Goal: Communication & Community: Answer question/provide support

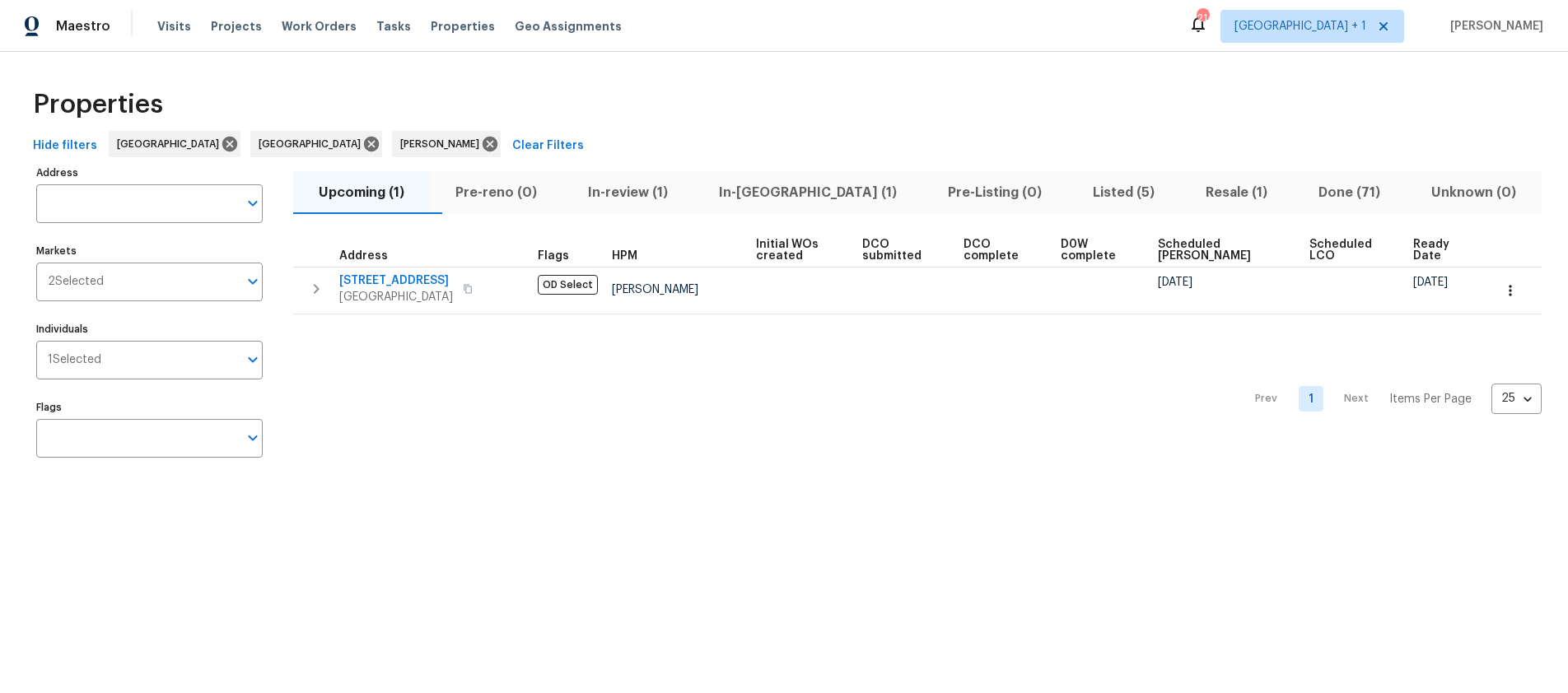
click at [901, 134] on div "Hide filters Los Angeles Riverside Ted Mirabella Clear Filters" at bounding box center [784, 147] width 1516 height 31
click at [1190, 188] on span "Resale (1)" at bounding box center [1237, 193] width 93 height 23
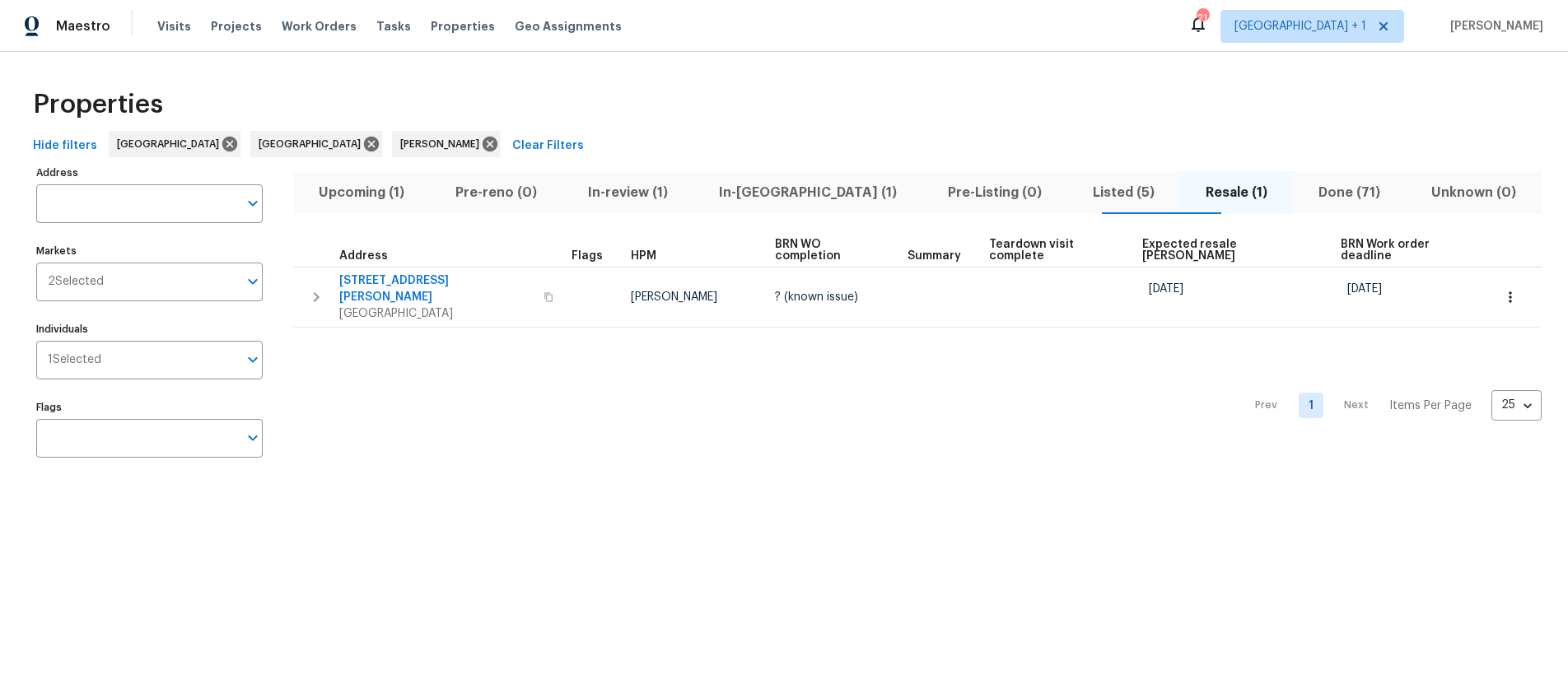
click at [805, 121] on div "Properties" at bounding box center [784, 104] width 1516 height 53
click at [681, 124] on div "Properties" at bounding box center [784, 104] width 1516 height 53
click at [570, 94] on div "Properties" at bounding box center [784, 104] width 1516 height 53
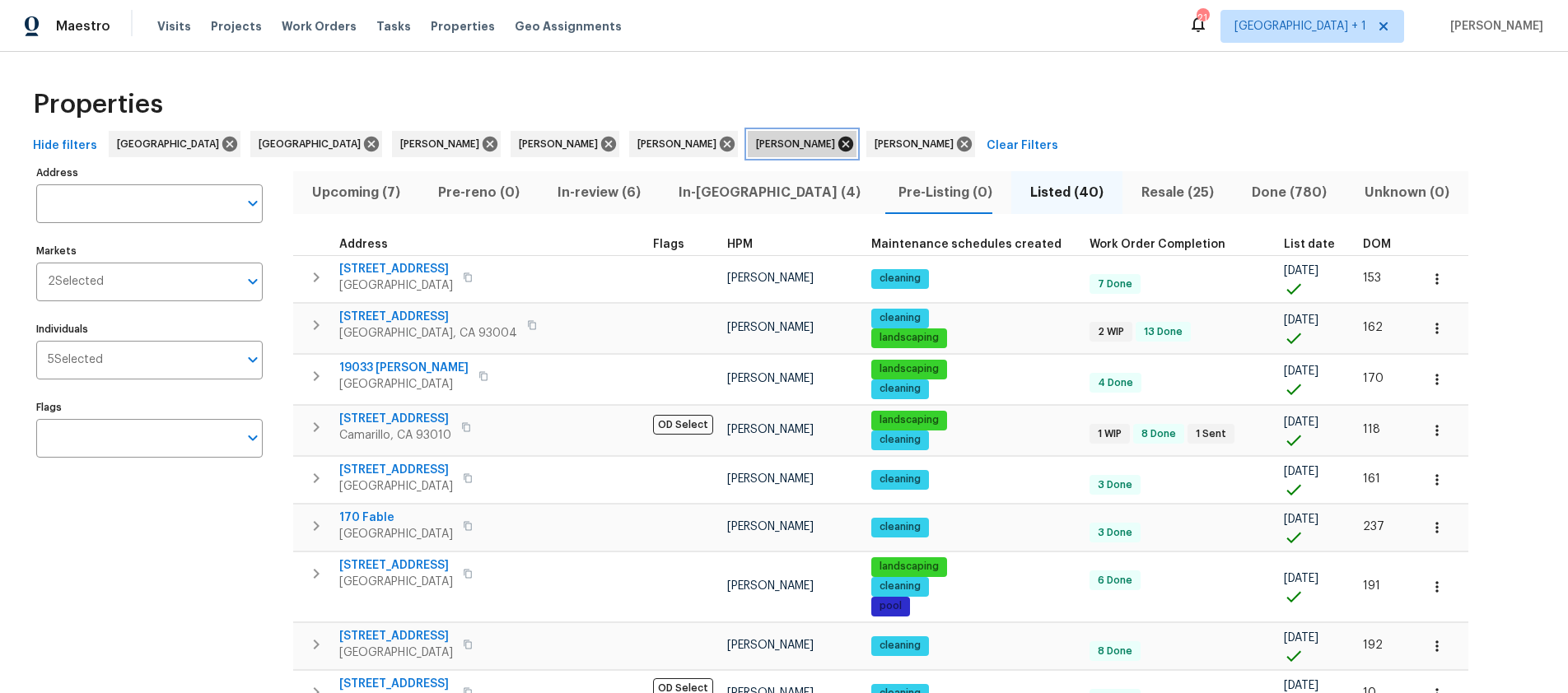
click at [839, 143] on icon at bounding box center [846, 144] width 14 height 14
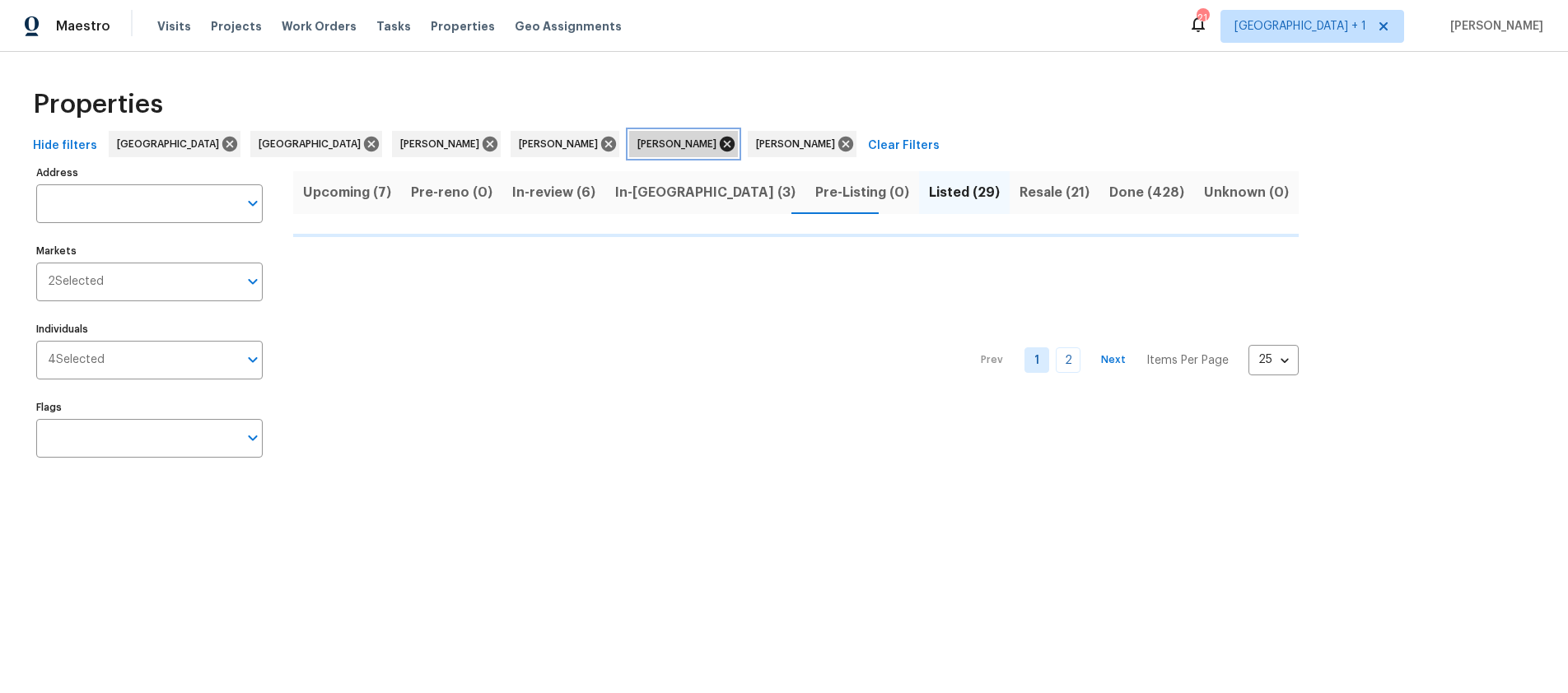
click at [718, 145] on icon at bounding box center [727, 144] width 18 height 18
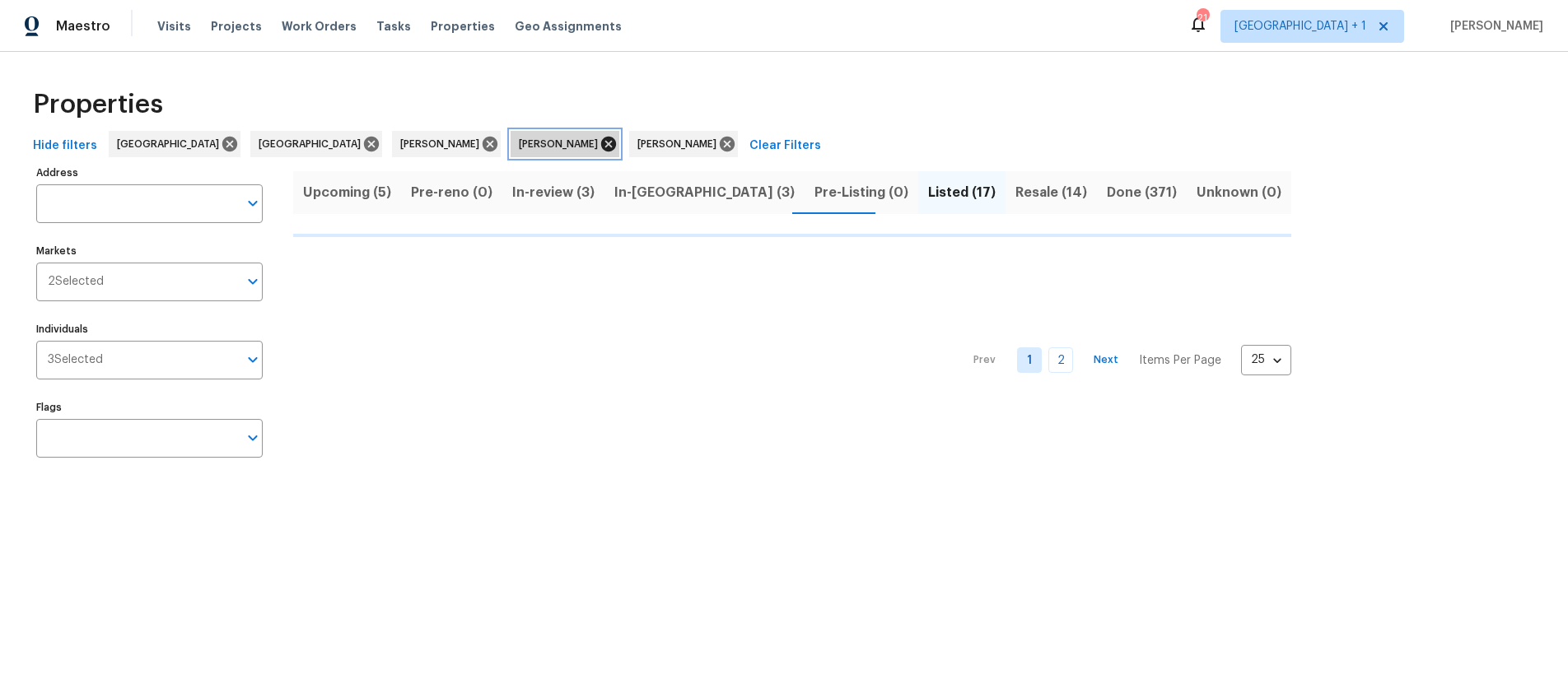
click at [602, 139] on icon at bounding box center [608, 144] width 14 height 14
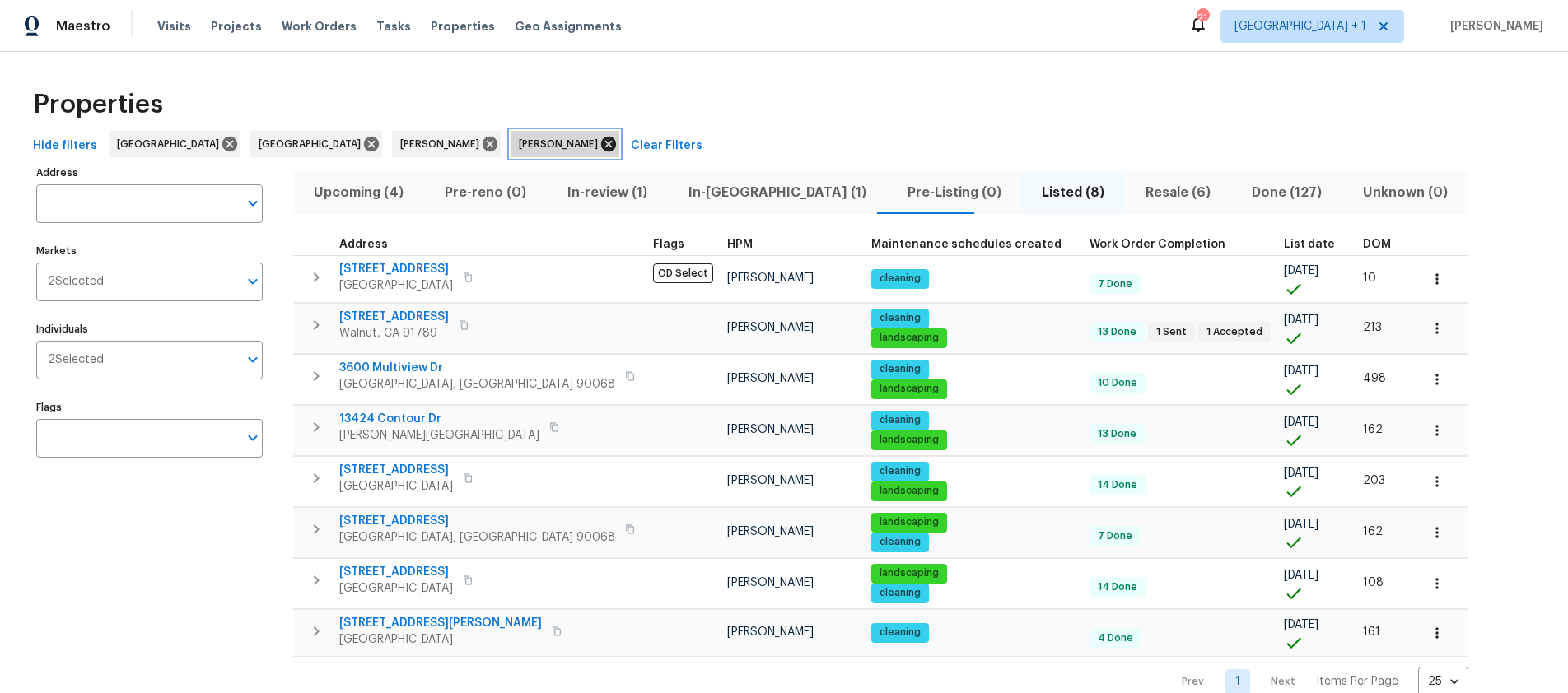
click at [602, 144] on icon at bounding box center [608, 144] width 14 height 14
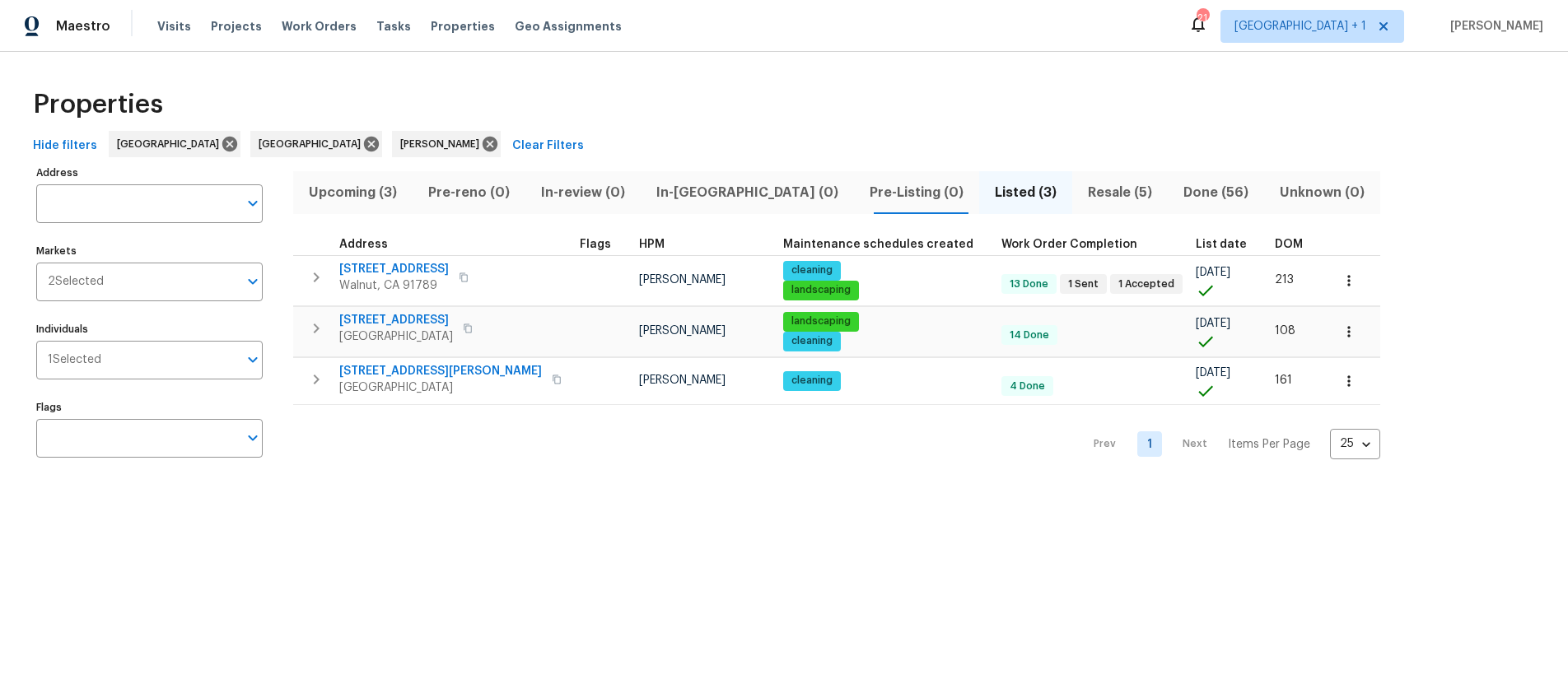
click at [1082, 197] on span "Resale (5)" at bounding box center [1120, 193] width 75 height 23
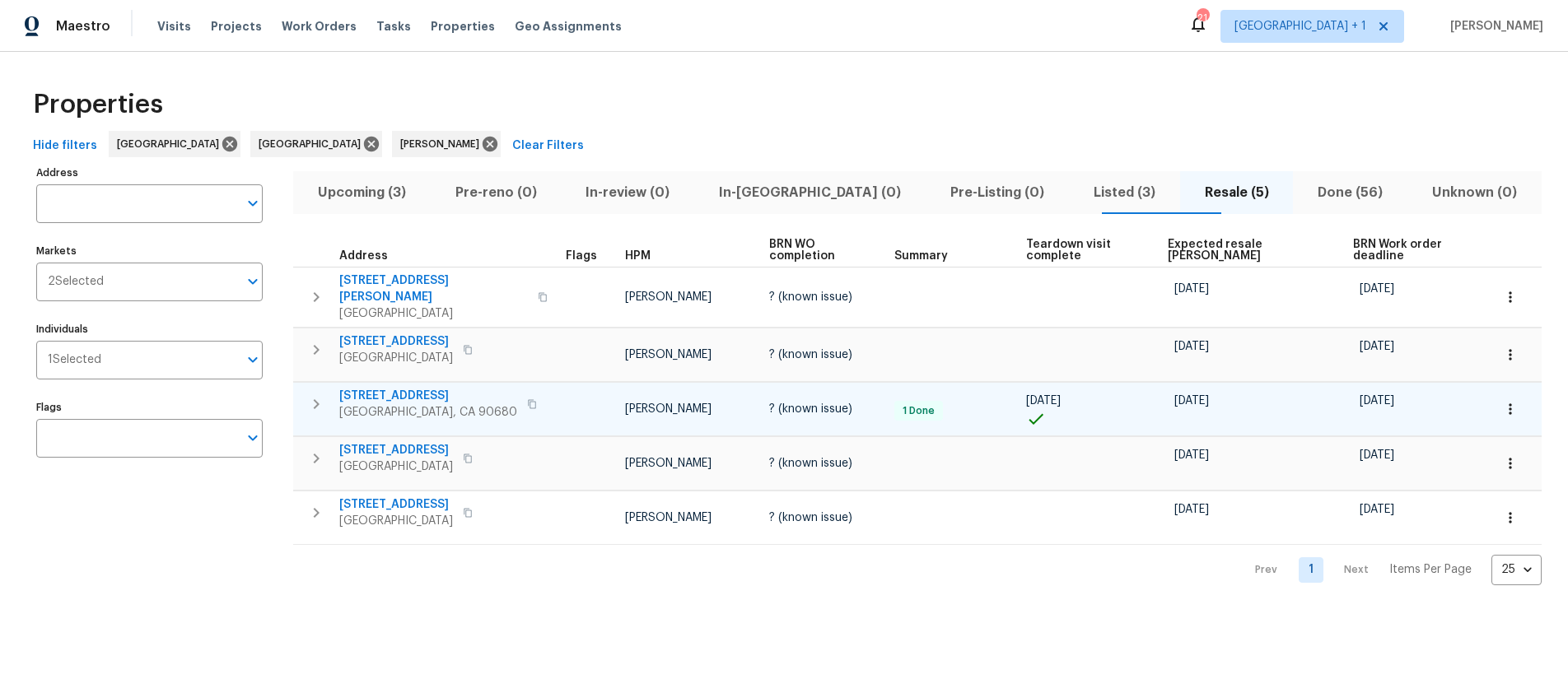
click at [527, 400] on icon "button" at bounding box center [532, 404] width 10 height 10
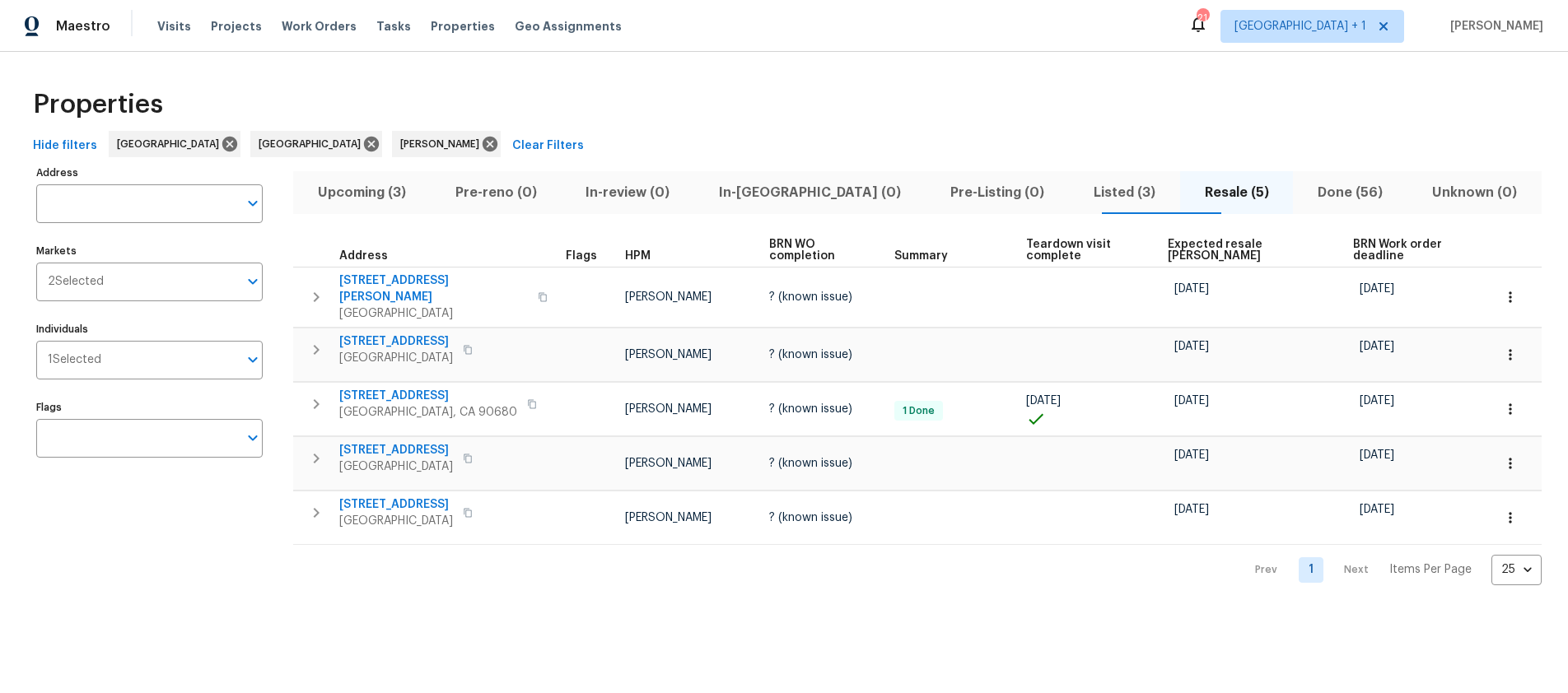
click at [687, 84] on div "Properties" at bounding box center [784, 104] width 1516 height 53
click at [844, 104] on div "Properties" at bounding box center [784, 104] width 1516 height 53
click at [1057, 109] on div "Properties" at bounding box center [784, 104] width 1516 height 53
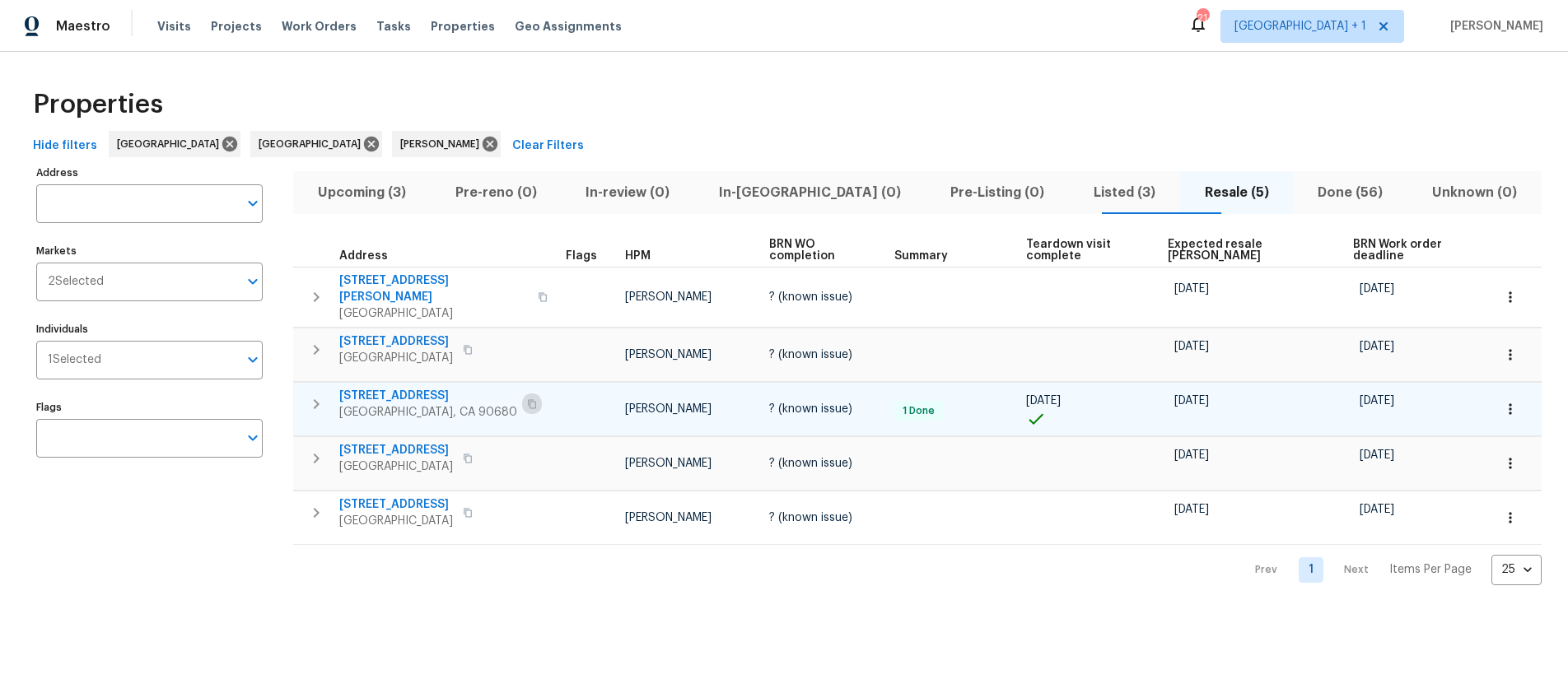
click at [527, 400] on icon "button" at bounding box center [532, 404] width 10 height 10
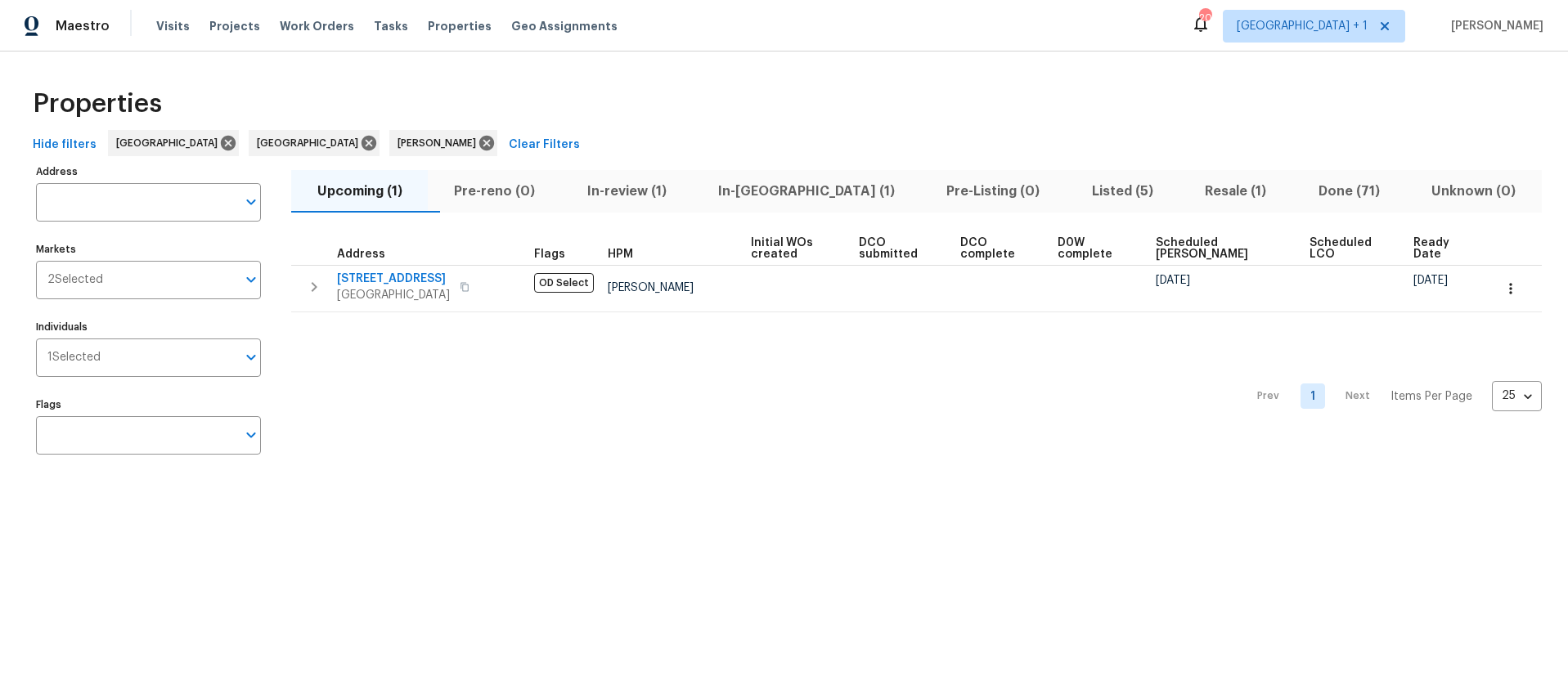
click at [637, 188] on span "In-review (1)" at bounding box center [627, 192] width 111 height 23
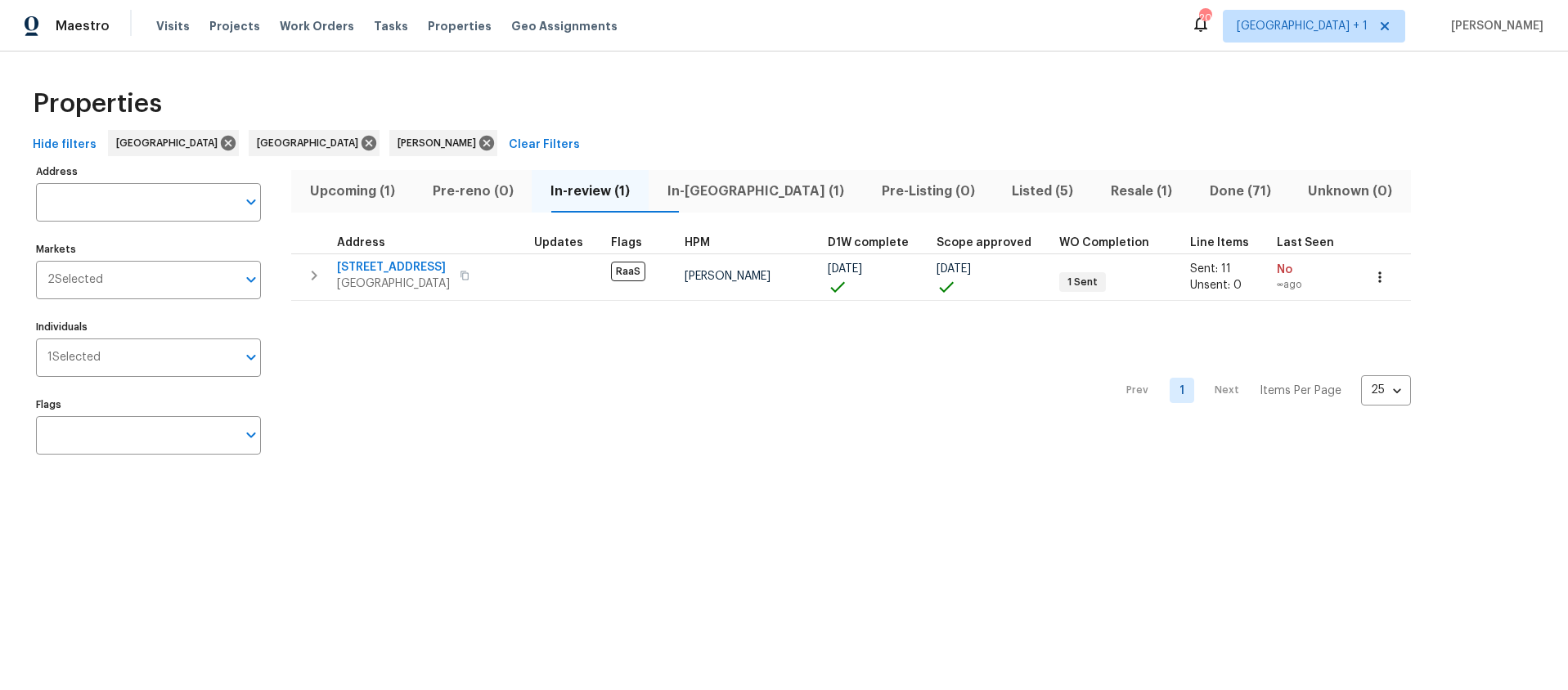
click at [635, 192] on span "In-review (1)" at bounding box center [590, 192] width 98 height 23
click at [744, 192] on span "In-[GEOGRAPHIC_DATA] (1)" at bounding box center [755, 192] width 195 height 23
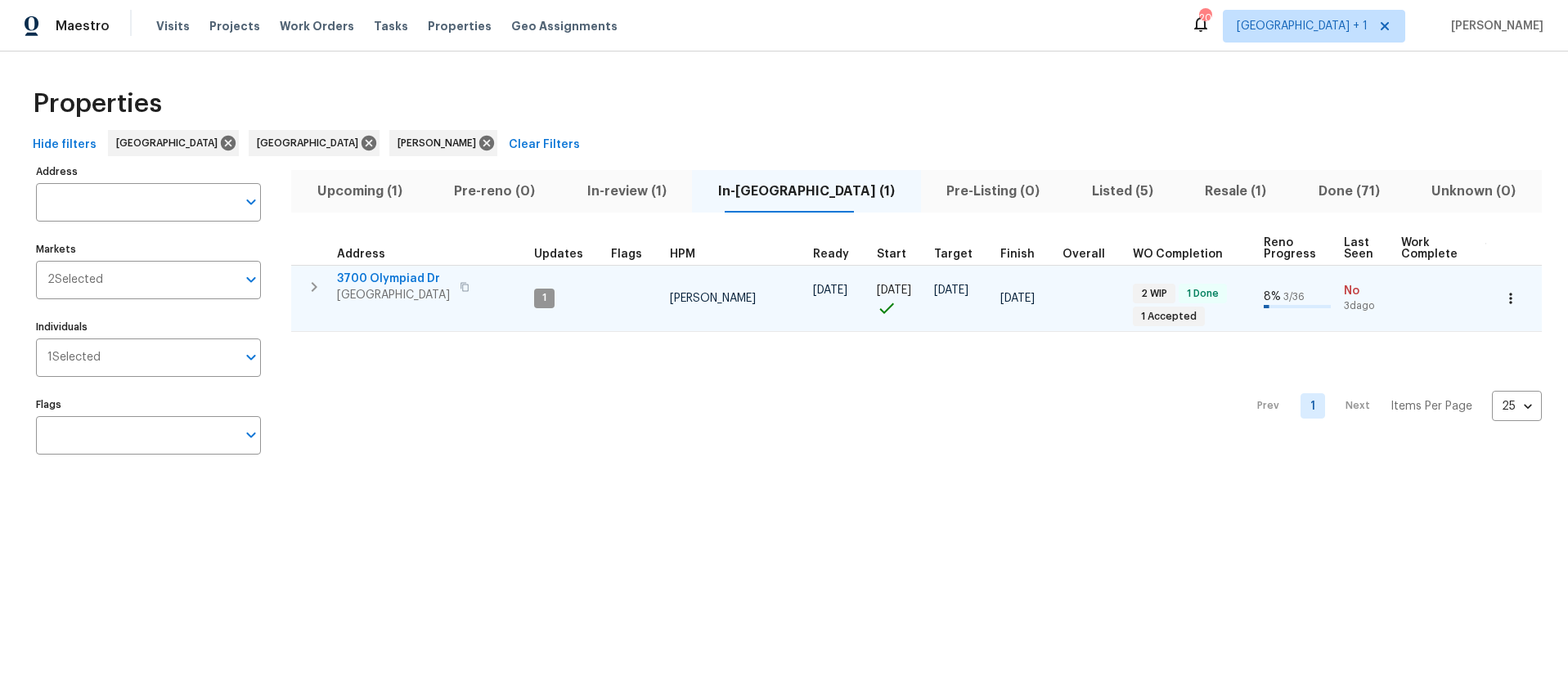
click at [410, 289] on span "View Park, CA 90043" at bounding box center [394, 294] width 113 height 16
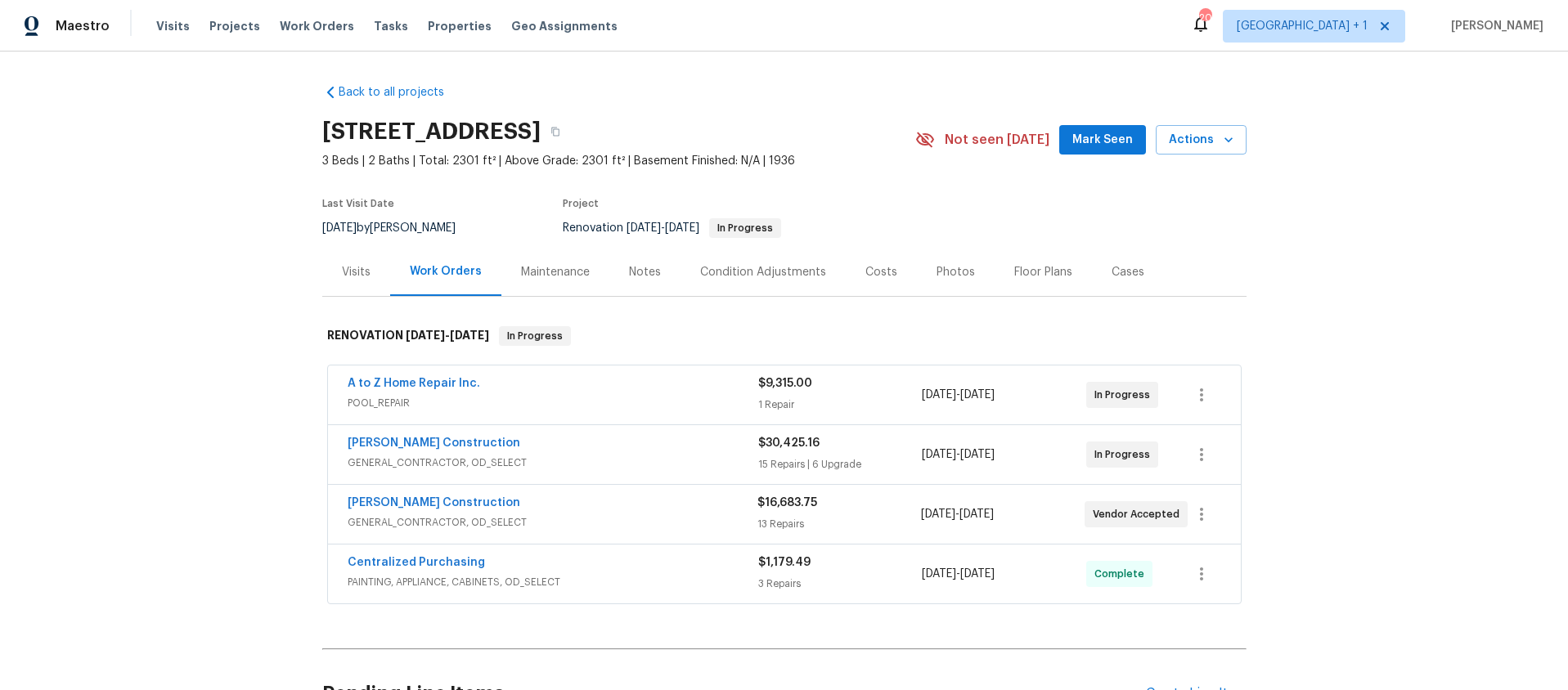
click at [632, 271] on div "Notes" at bounding box center [644, 272] width 32 height 16
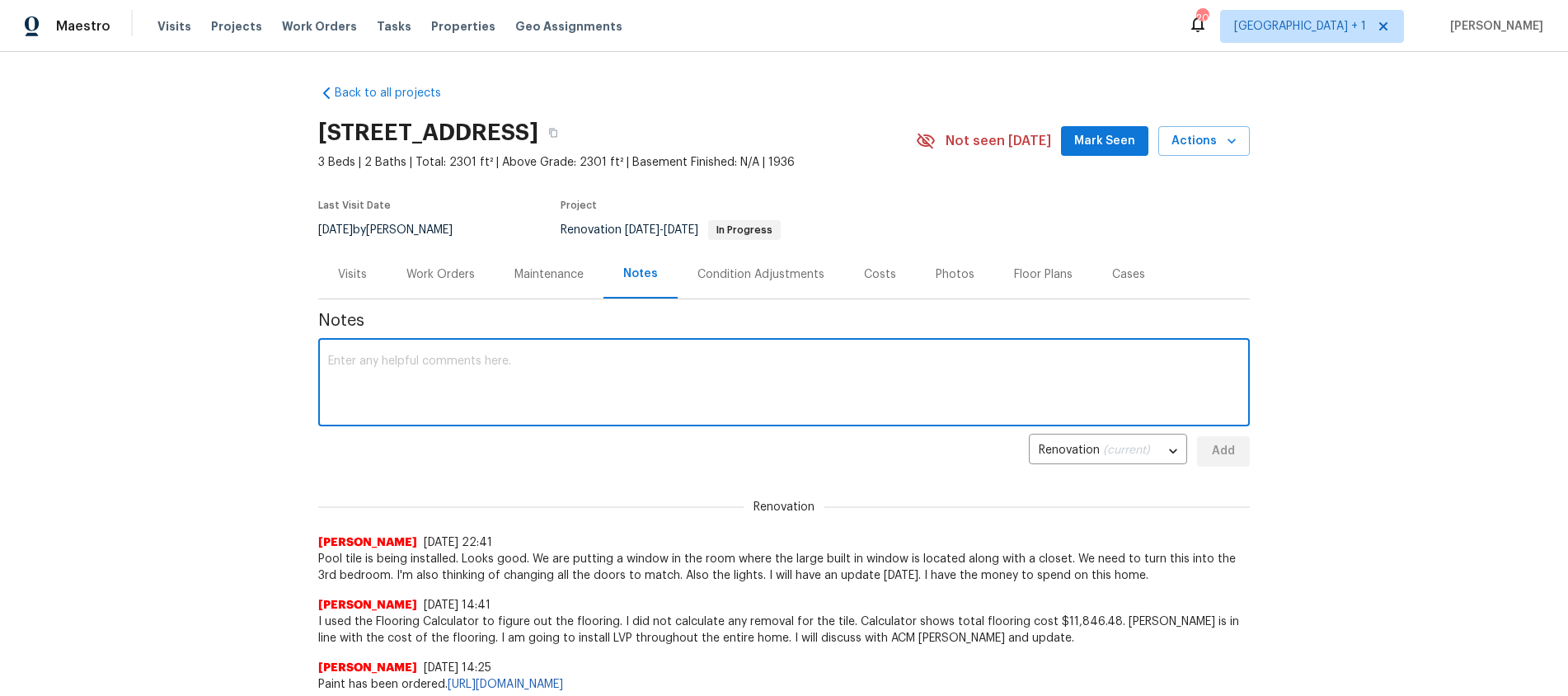
click at [499, 367] on textarea at bounding box center [784, 385] width 912 height 58
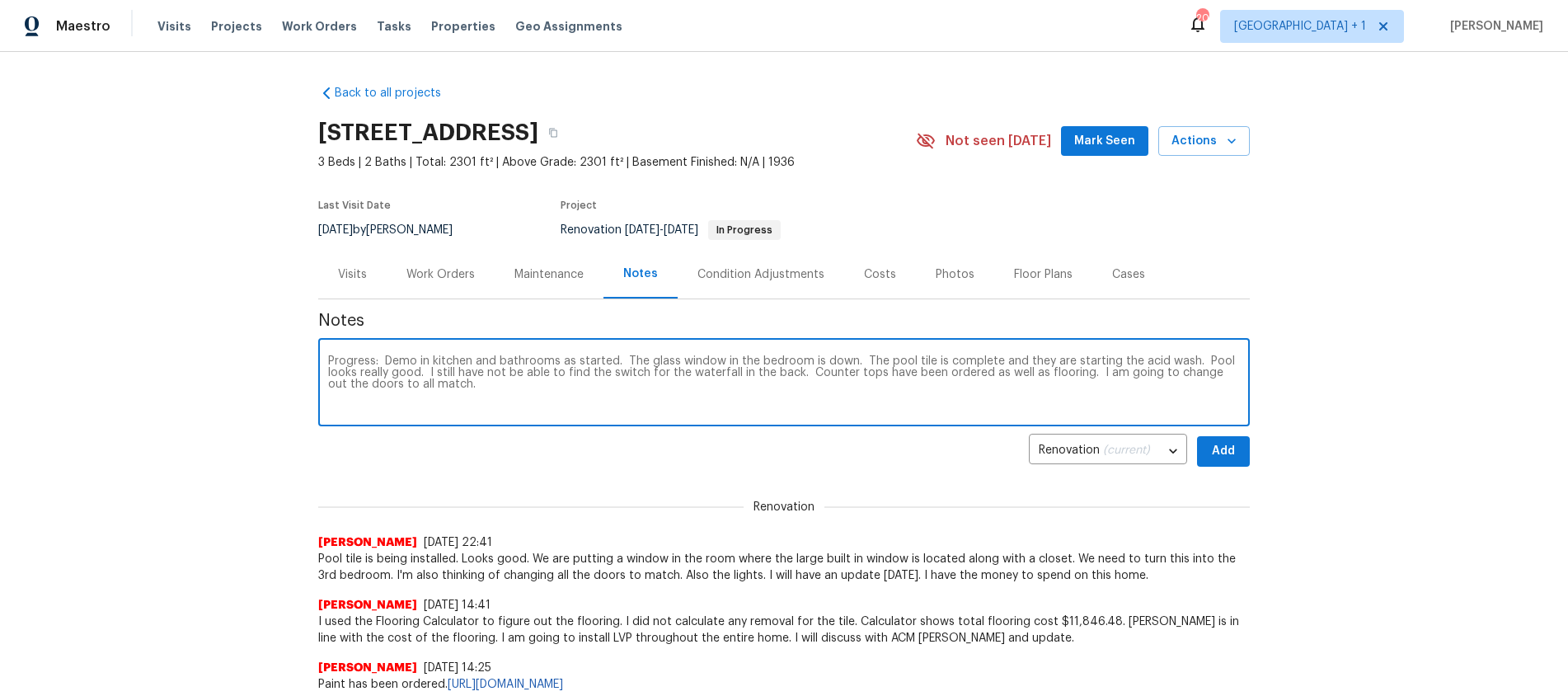
type textarea "Progress: Demo in kitchen and bathrooms as started. The glass window in the bed…"
click at [1221, 458] on span "Add" at bounding box center [1222, 450] width 26 height 20
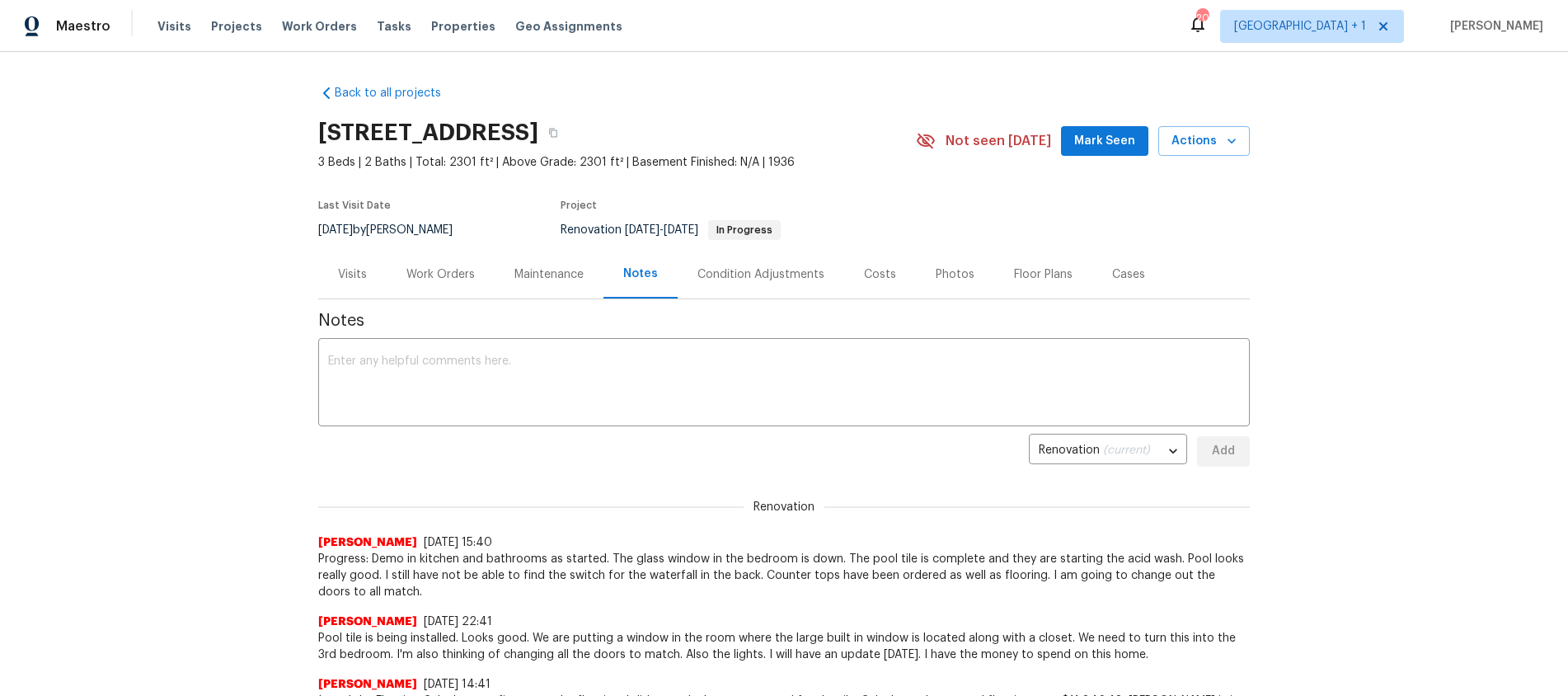
click at [1395, 301] on div "Back to all projects [STREET_ADDRESS] 3 Beds | 2 Baths | Total: 2301 ft² | Abov…" at bounding box center [784, 374] width 1568 height 644
click at [1114, 133] on span "Mark Seen" at bounding box center [1104, 141] width 61 height 20
click at [1413, 159] on div "Back to all projects [STREET_ADDRESS] 3 Beds | 2 Baths | Total: 2301 ft² | Abov…" at bounding box center [784, 374] width 1568 height 644
